Goal: Use online tool/utility: Utilize a website feature to perform a specific function

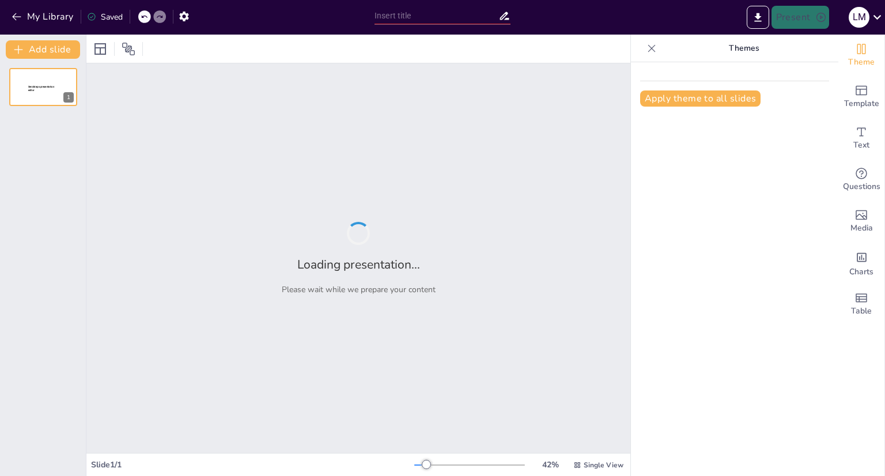
type input "Capacitación Docente en el Contexto de la Ley 2491: Un Nuevo Paradigma Educativo"
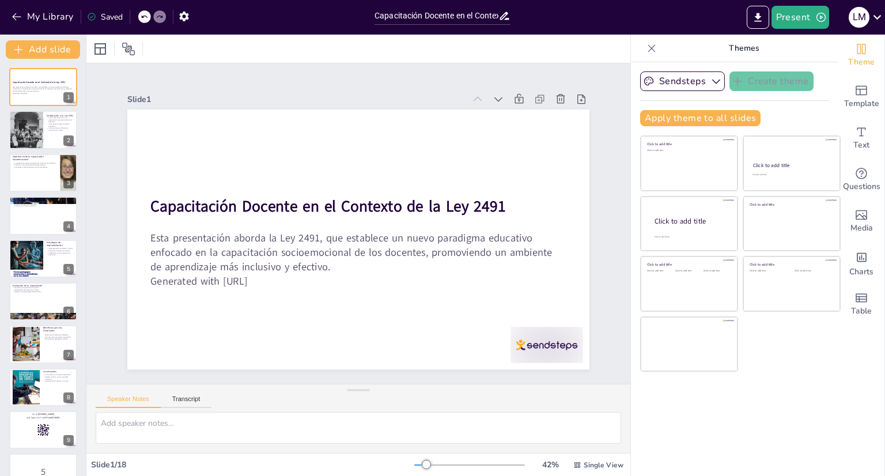
checkbox input "true"
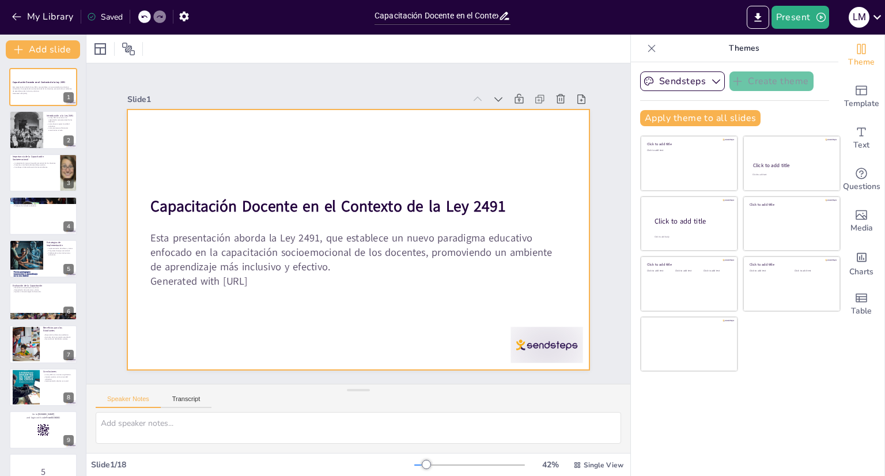
checkbox input "true"
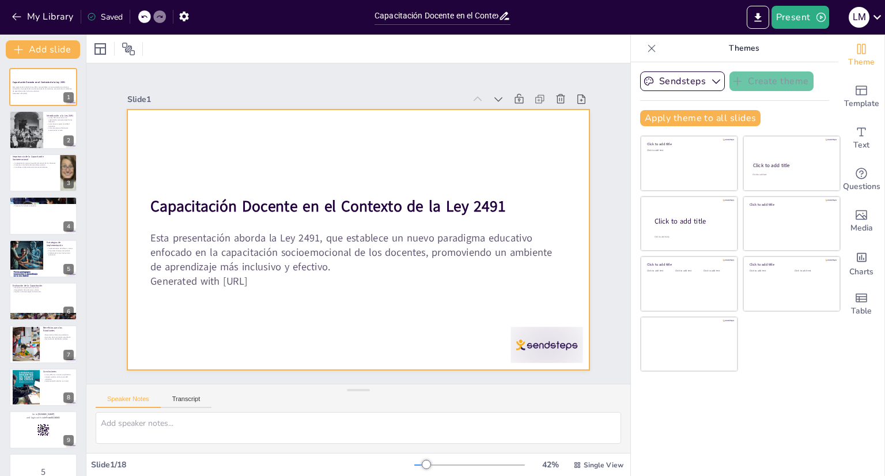
checkbox input "true"
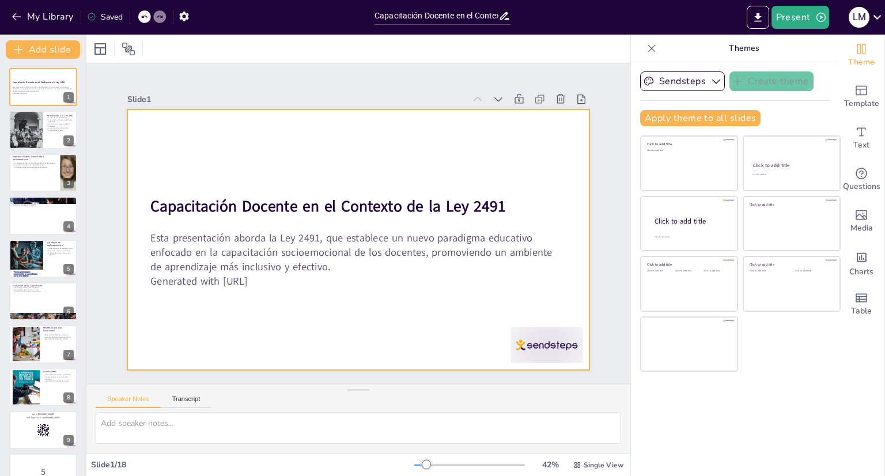
checkbox input "true"
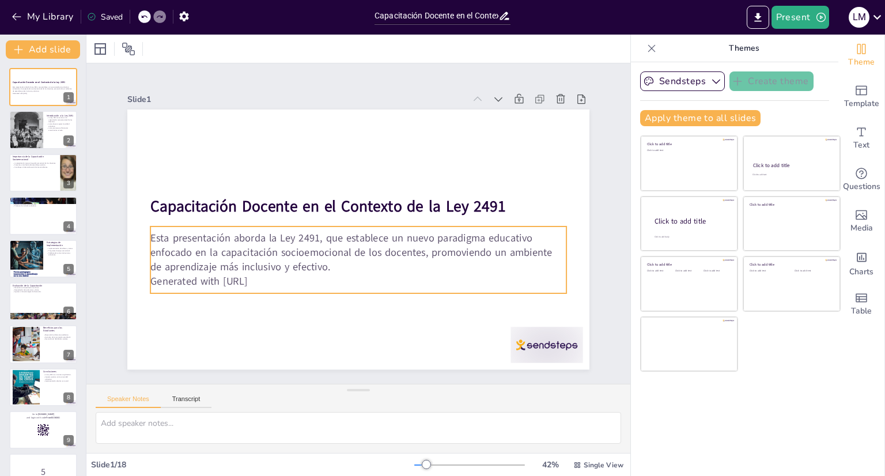
checkbox input "true"
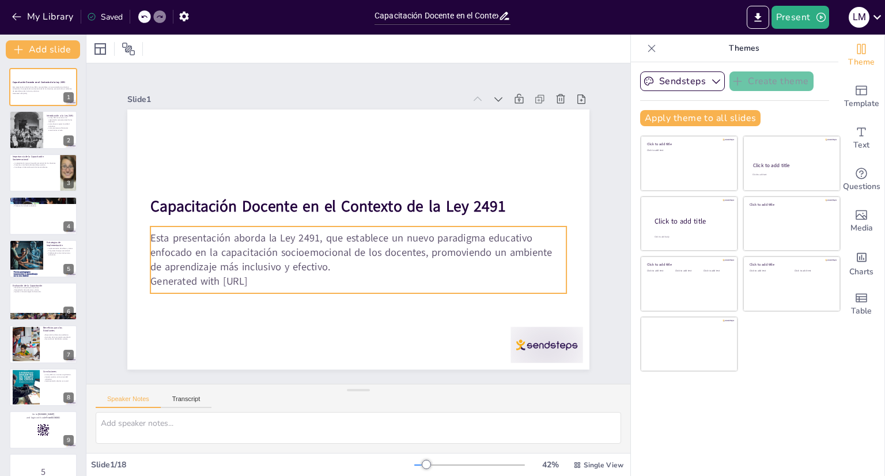
checkbox input "true"
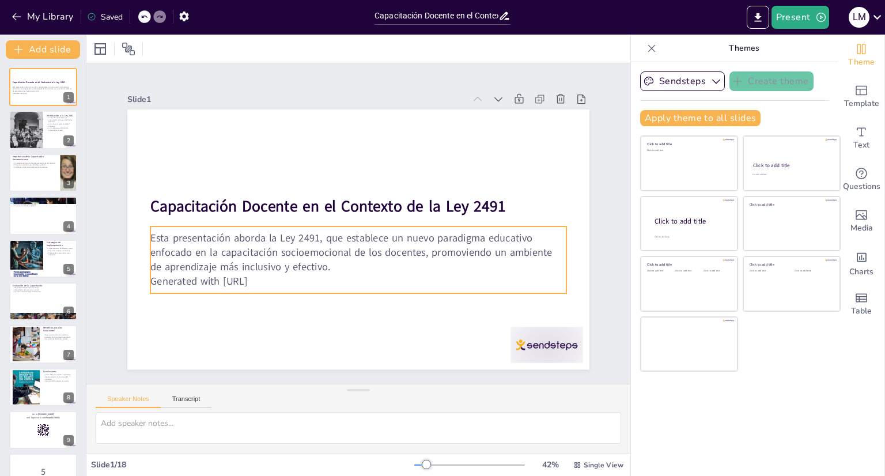
checkbox input "true"
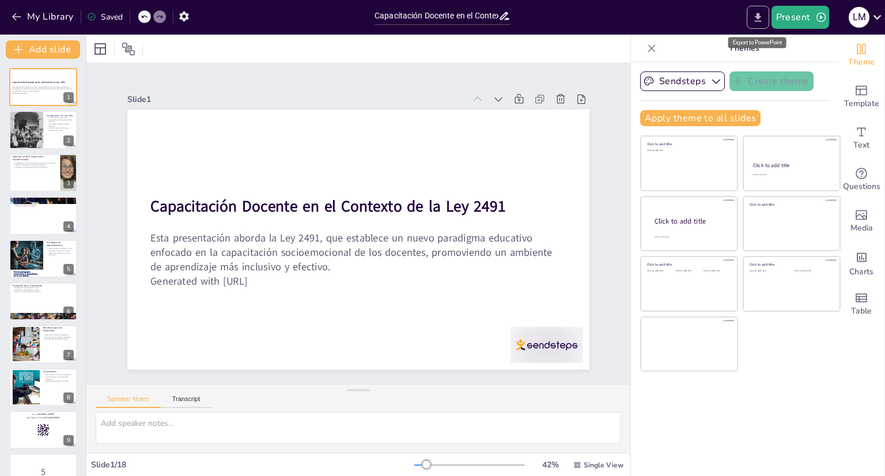
click at [760, 21] on icon "Export to PowerPoint" at bounding box center [757, 17] width 7 height 9
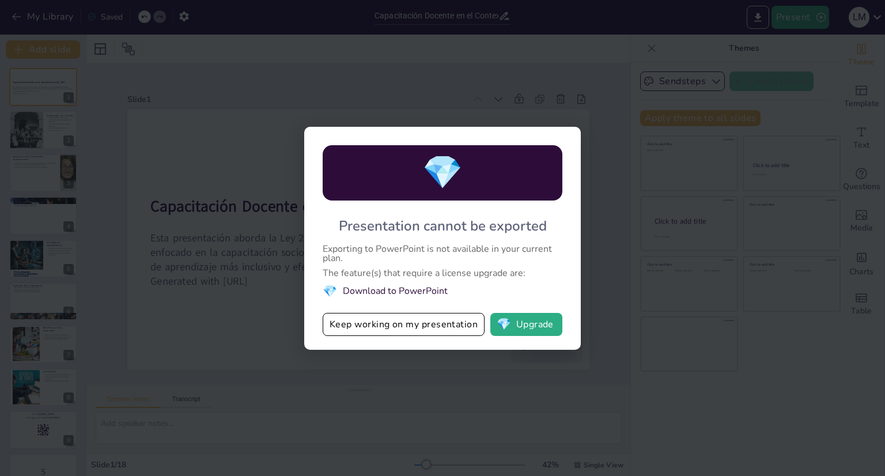
checkbox input "true"
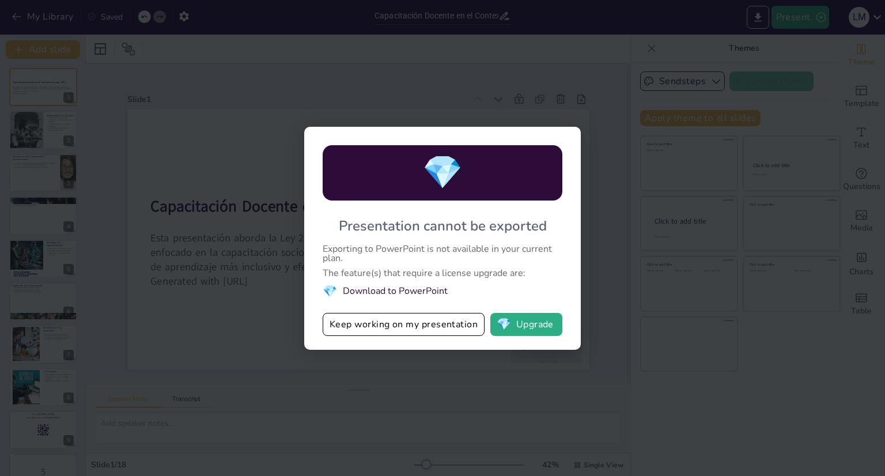
click at [560, 256] on div "Exporting to PowerPoint is not available in your current plan." at bounding box center [443, 253] width 240 height 18
click at [443, 324] on button "Keep working on my presentation" at bounding box center [404, 324] width 162 height 23
checkbox input "true"
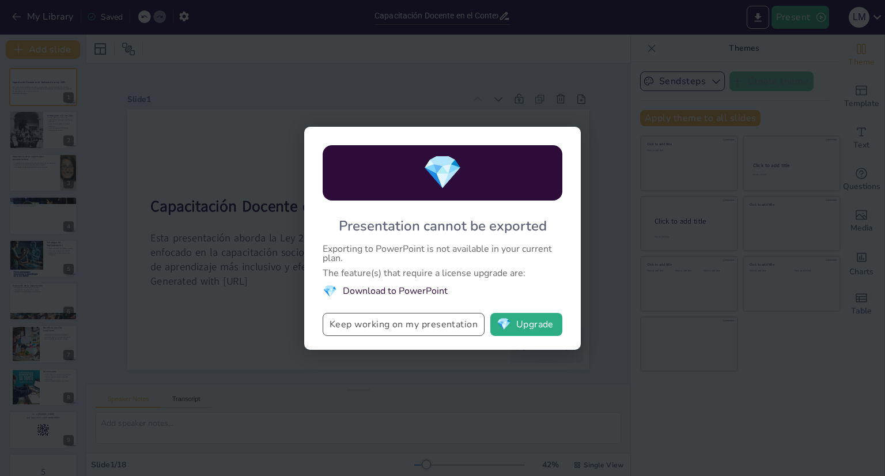
checkbox input "true"
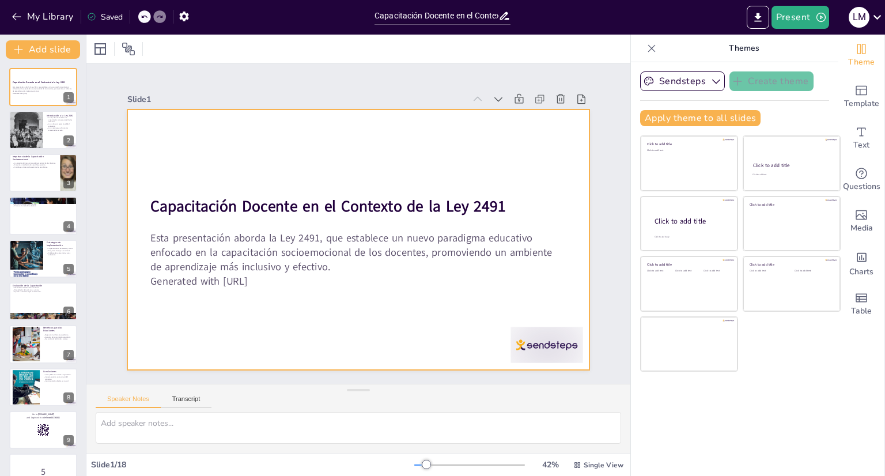
checkbox input "true"
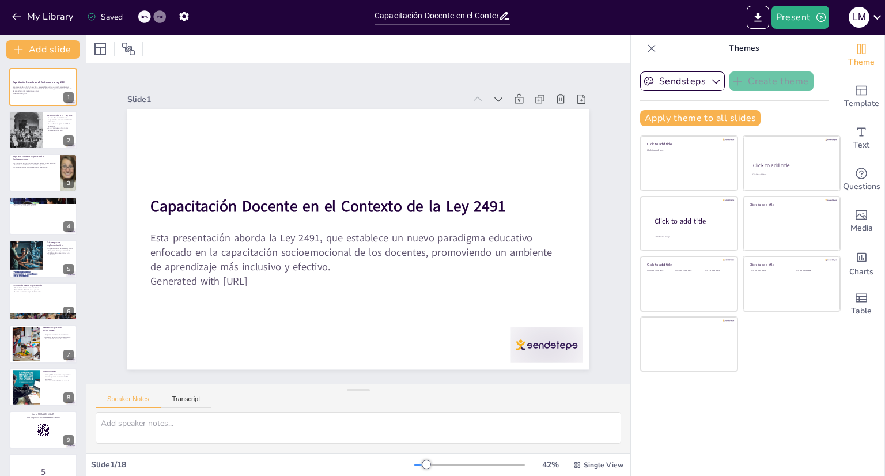
checkbox input "true"
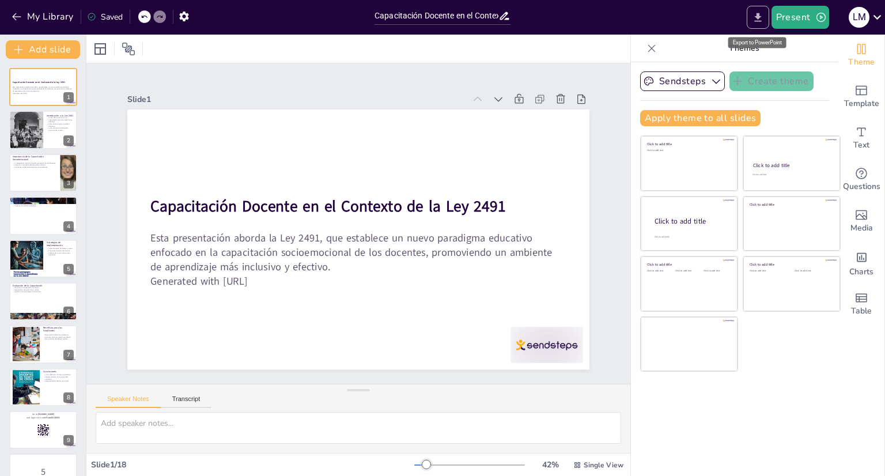
click at [752, 17] on icon "Export to PowerPoint" at bounding box center [758, 18] width 12 height 12
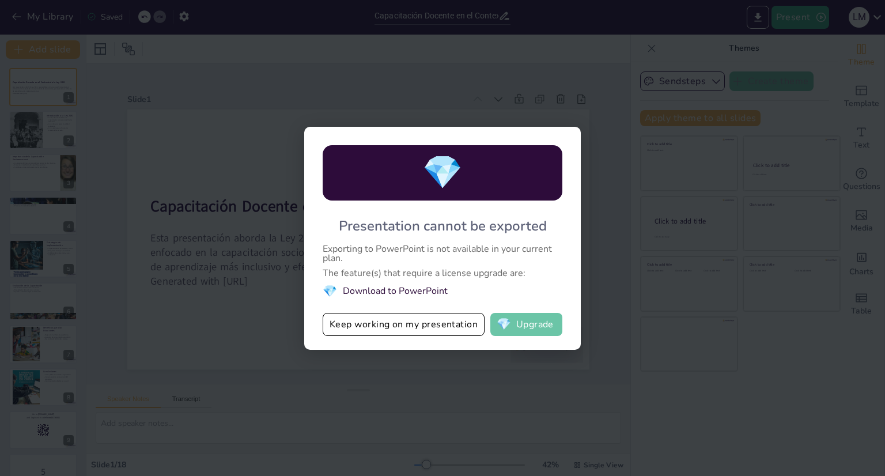
click at [535, 323] on button "💎 Upgrade" at bounding box center [526, 324] width 72 height 23
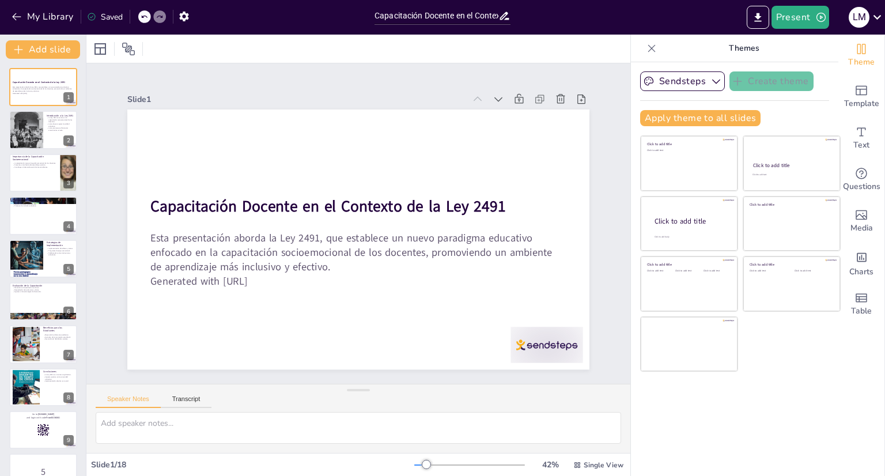
checkbox input "true"
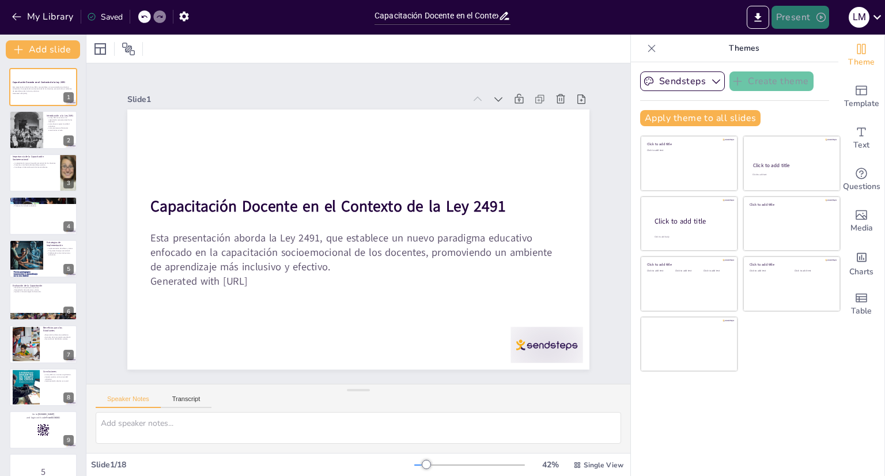
click at [789, 15] on button "Present" at bounding box center [800, 17] width 58 height 23
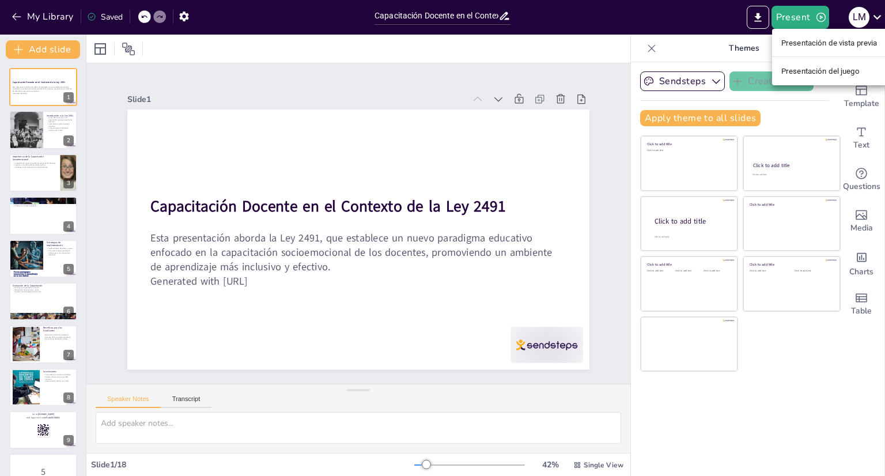
click at [804, 44] on font "Presentación de vista previa" at bounding box center [829, 43] width 96 height 9
